Goal: Navigation & Orientation: Find specific page/section

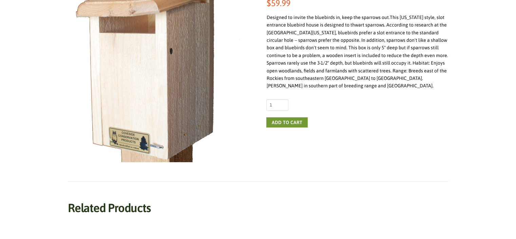
scroll to position [68, 0]
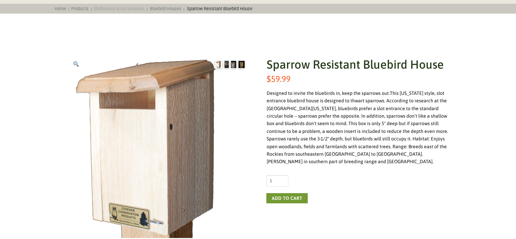
click at [134, 8] on link "Birdhouses & Accessories" at bounding box center [119, 8] width 55 height 5
click at [167, 9] on link "Bluebird Houses" at bounding box center [166, 8] width 36 height 5
